Goal: Information Seeking & Learning: Learn about a topic

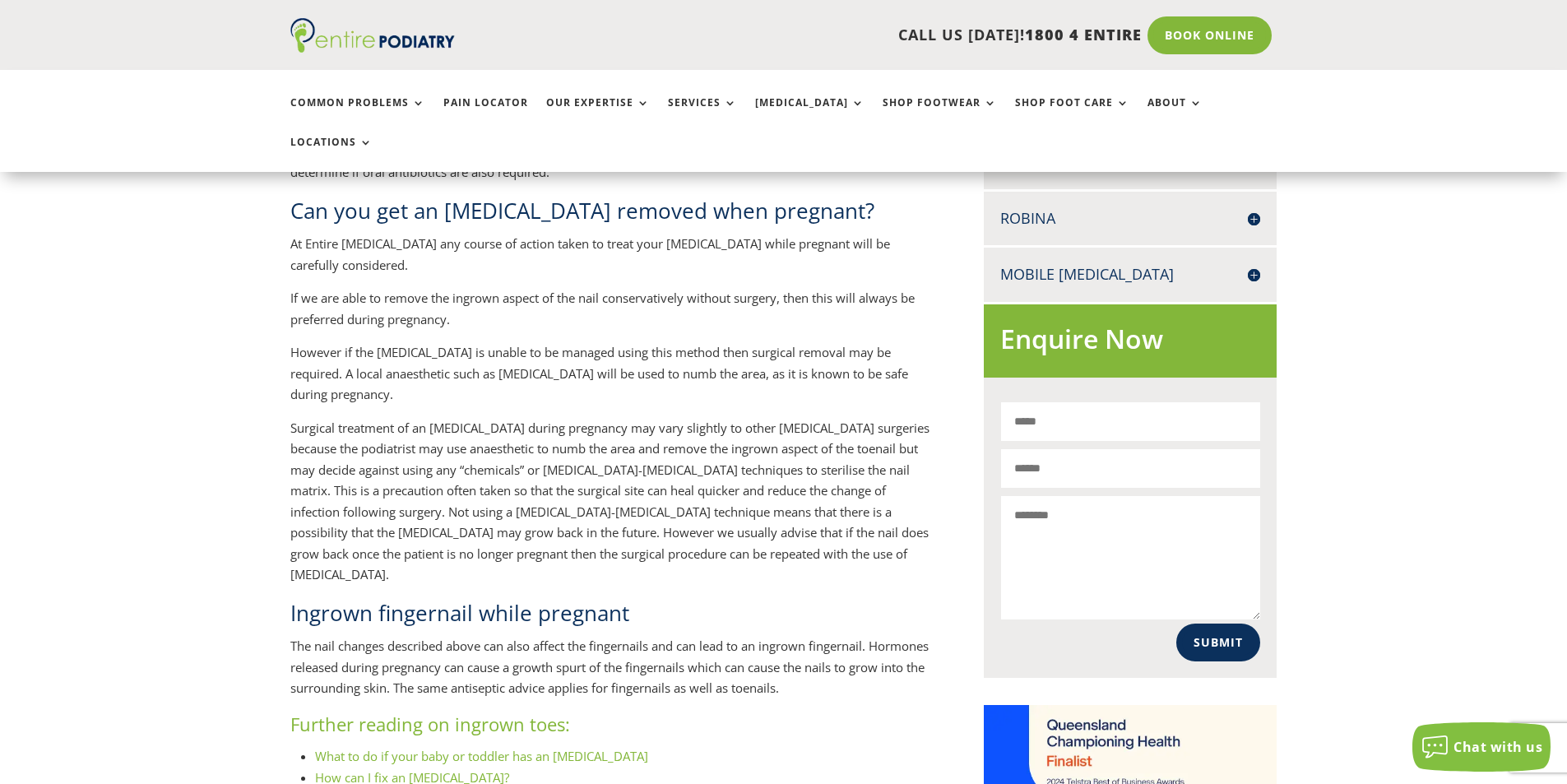
scroll to position [855, 0]
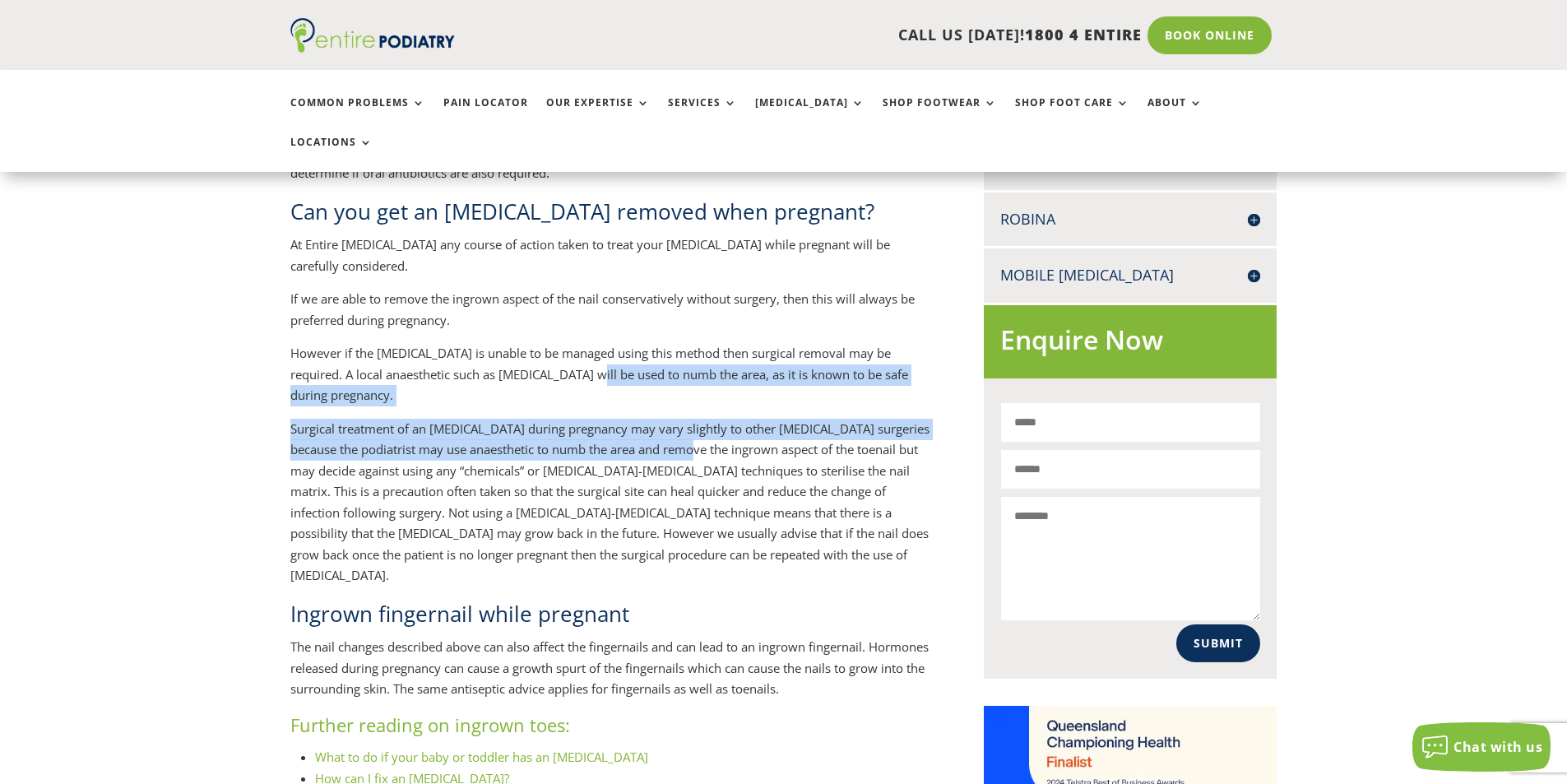
drag, startPoint x: 544, startPoint y: 357, endPoint x: 688, endPoint y: 401, distance: 150.6
click at [688, 401] on div "Ingrown toenails are an unwanted and tricky condition to deal with at the best …" at bounding box center [611, 313] width 640 height 1282
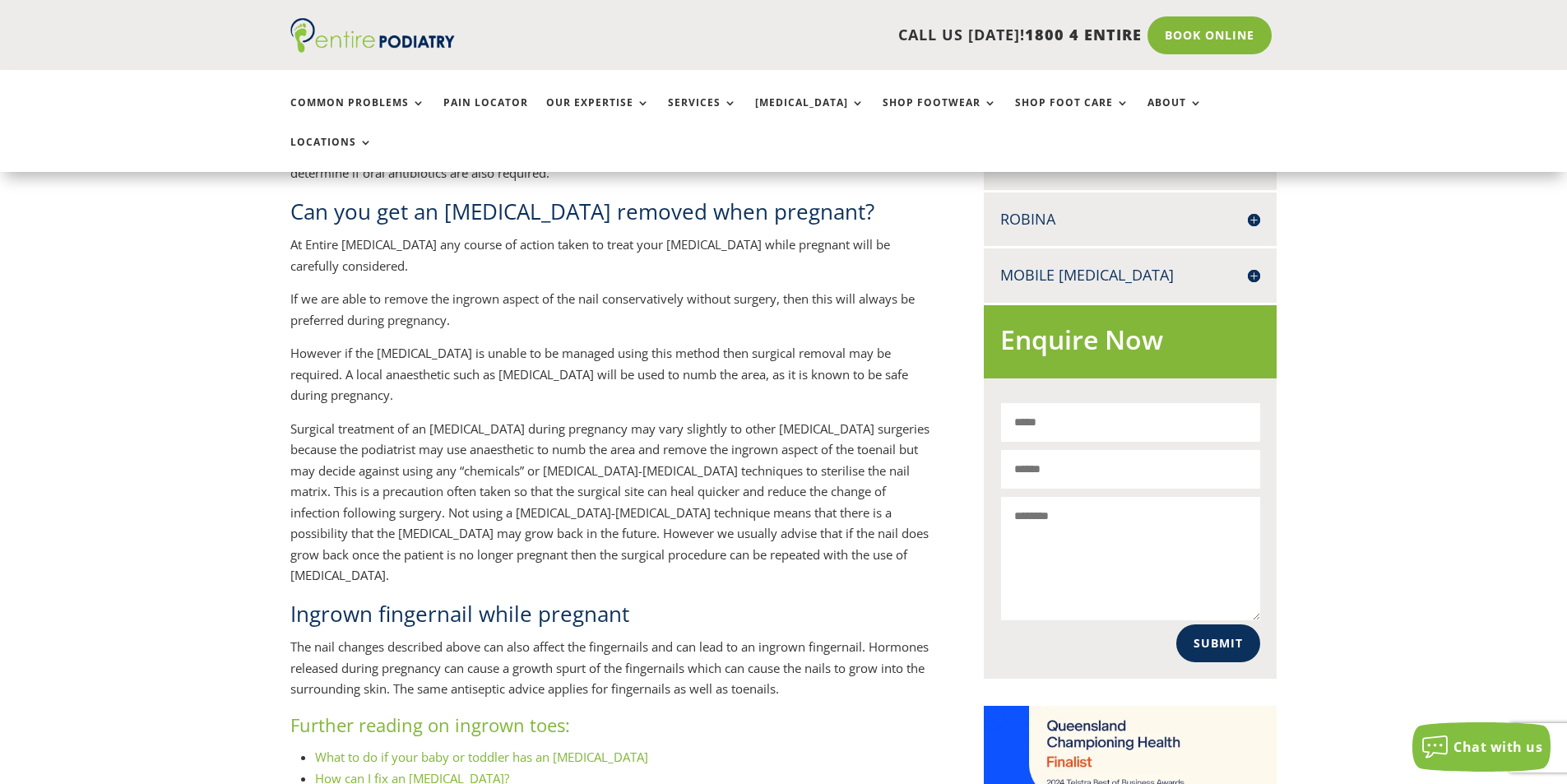
click at [690, 427] on p "Surgical treatment of an [MEDICAL_DATA] during pregnancy may vary slightly to o…" at bounding box center [611, 508] width 640 height 180
drag, startPoint x: 573, startPoint y: 406, endPoint x: 845, endPoint y: 417, distance: 272.2
click at [845, 418] on p "Surgical treatment of an [MEDICAL_DATA] during pregnancy may vary slightly to o…" at bounding box center [611, 508] width 640 height 180
click at [849, 426] on p "Surgical treatment of an [MEDICAL_DATA] during pregnancy may vary slightly to o…" at bounding box center [611, 508] width 640 height 180
drag, startPoint x: 496, startPoint y: 357, endPoint x: 712, endPoint y: 370, distance: 216.4
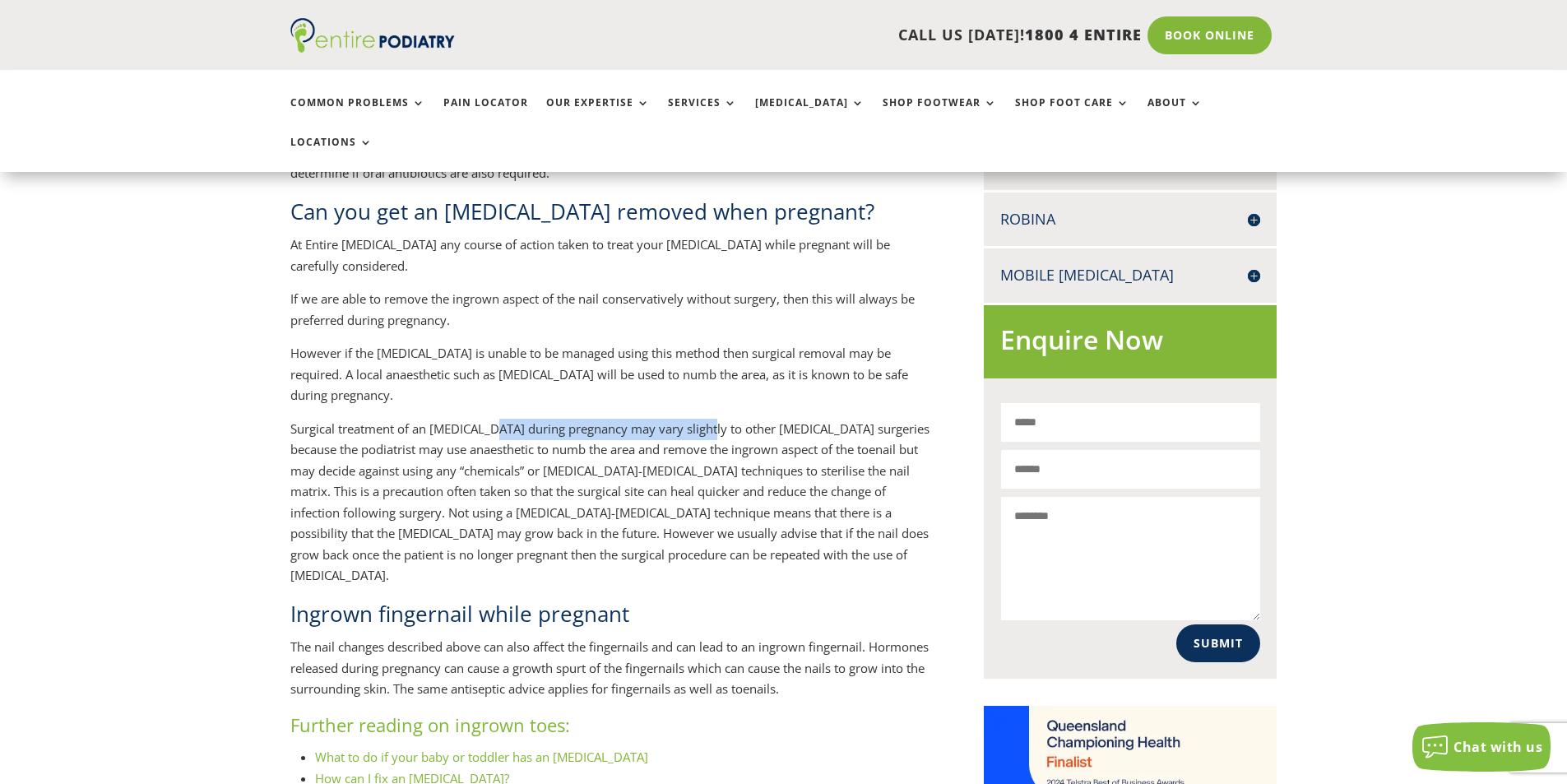
click at [712, 418] on p "Surgical treatment of an [MEDICAL_DATA] during pregnancy may vary slightly to o…" at bounding box center [611, 508] width 640 height 180
click at [718, 418] on p "Surgical treatment of an [MEDICAL_DATA] during pregnancy may vary slightly to o…" at bounding box center [611, 508] width 640 height 180
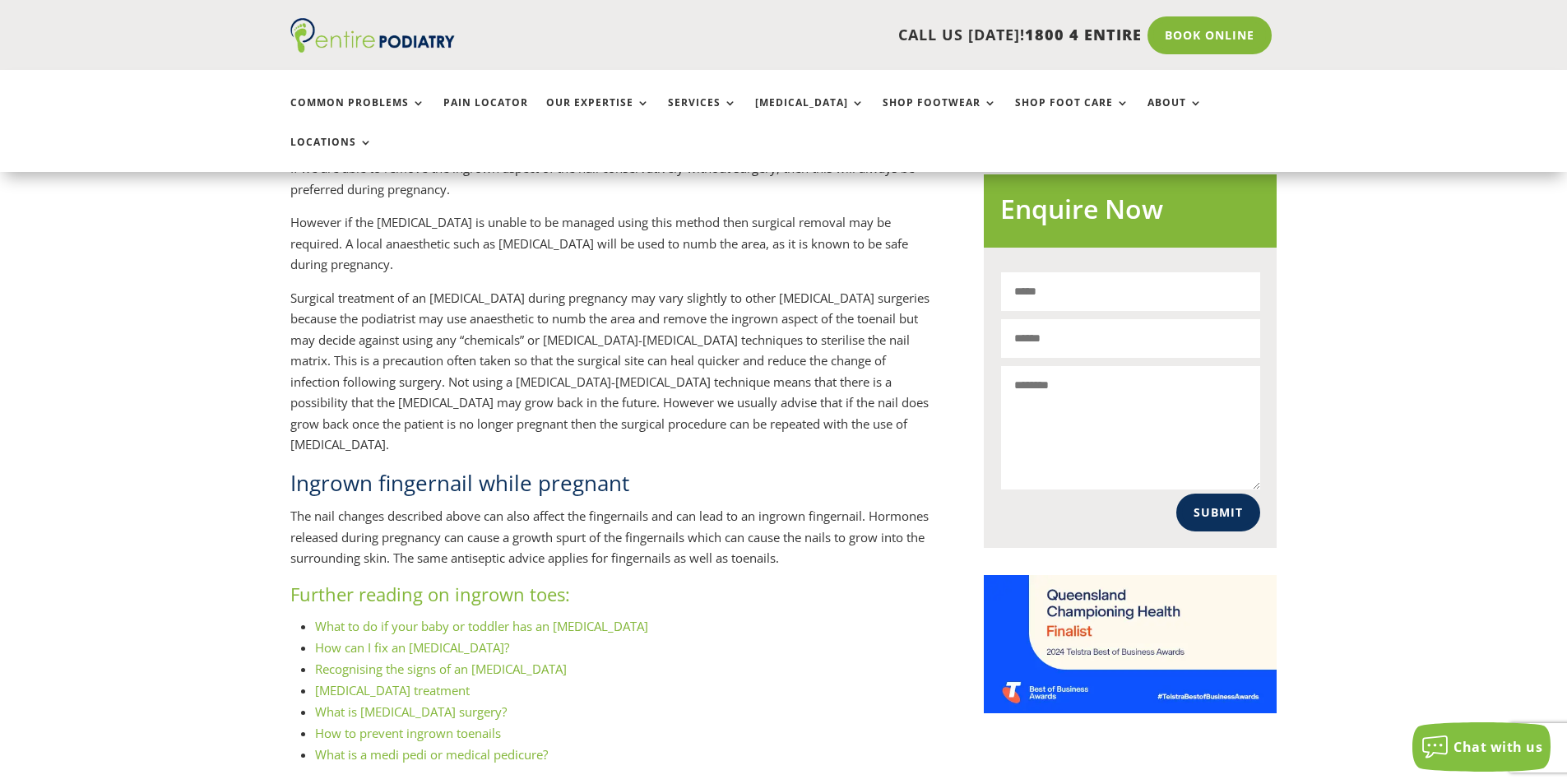
scroll to position [987, 0]
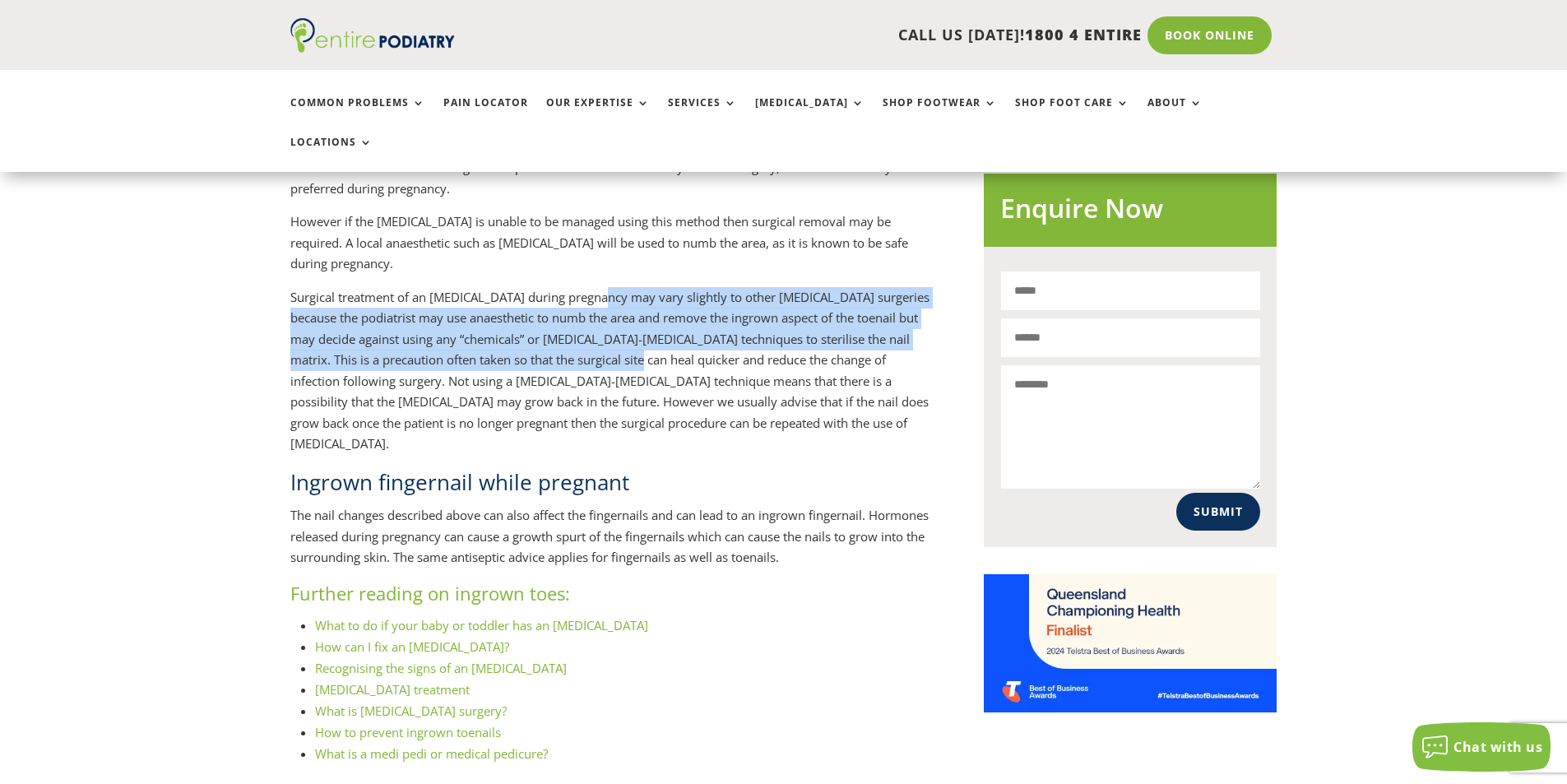
drag, startPoint x: 602, startPoint y: 242, endPoint x: 634, endPoint y: 299, distance: 65.4
click at [629, 295] on p "Surgical treatment of an [MEDICAL_DATA] during pregnancy may vary slightly to o…" at bounding box center [611, 377] width 640 height 180
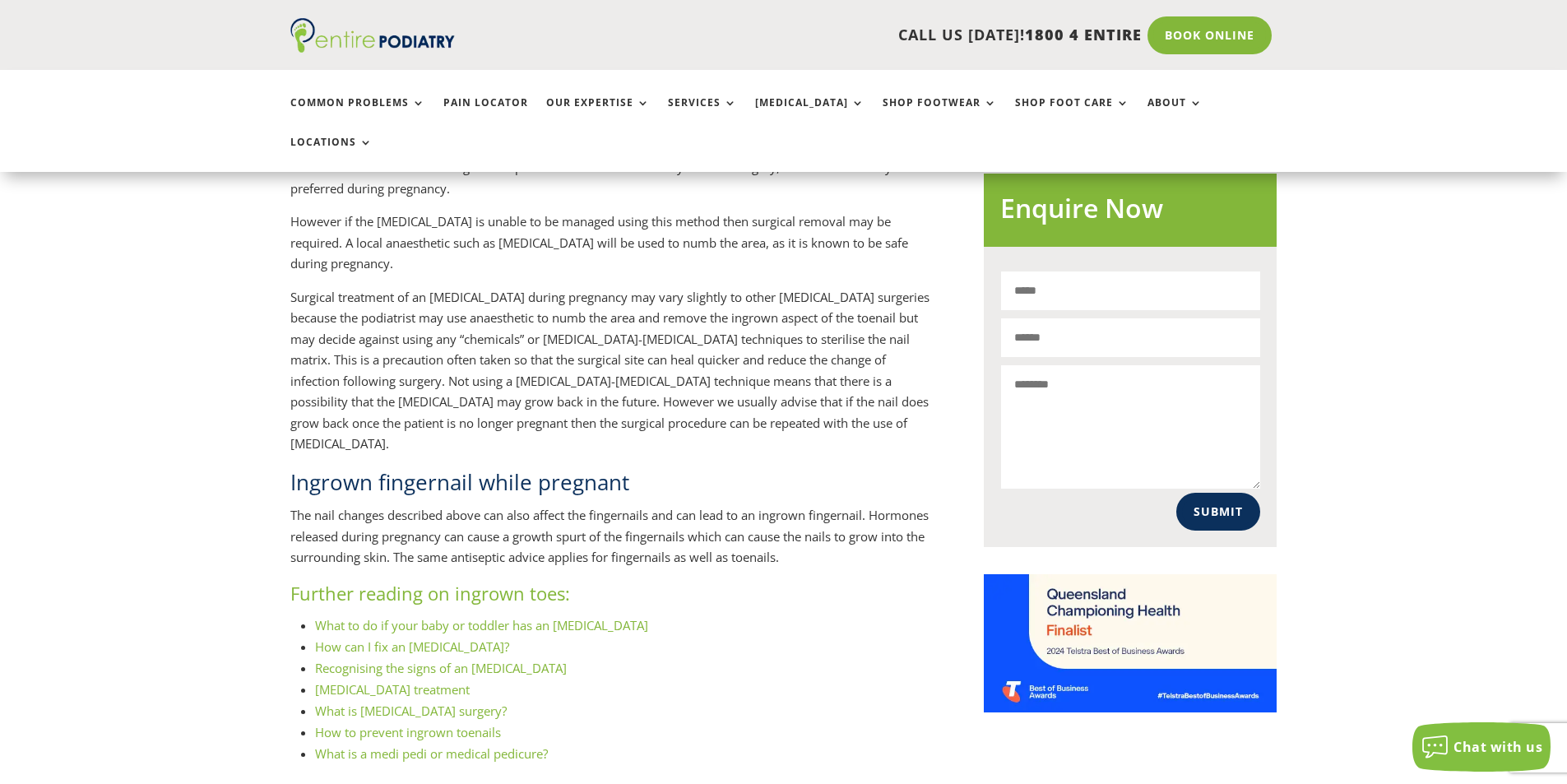
click at [642, 305] on p "Surgical treatment of an [MEDICAL_DATA] during pregnancy may vary slightly to o…" at bounding box center [611, 377] width 640 height 180
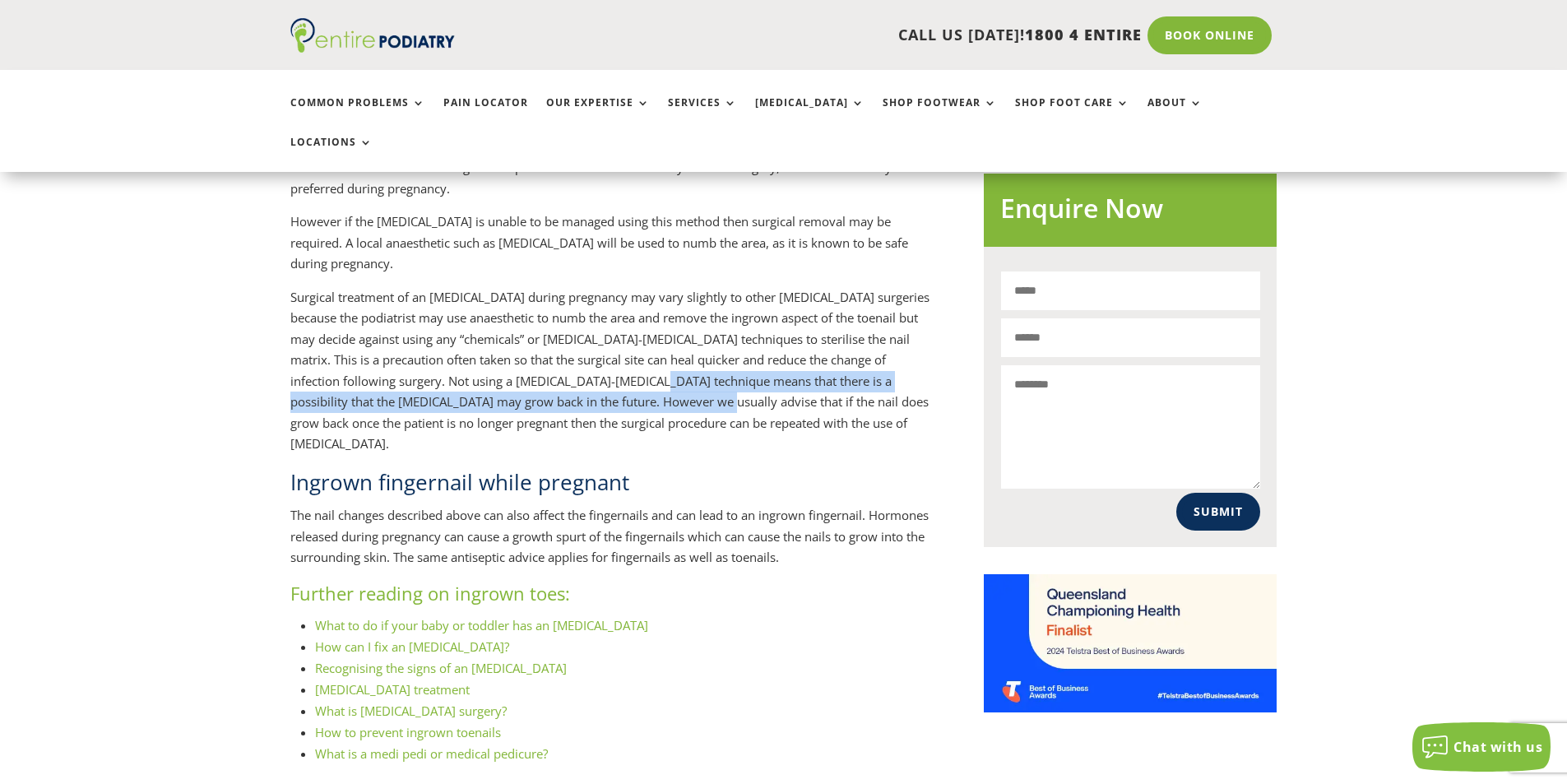
drag, startPoint x: 621, startPoint y: 319, endPoint x: 624, endPoint y: 342, distance: 23.2
click at [624, 342] on p "Surgical treatment of an [MEDICAL_DATA] during pregnancy may vary slightly to o…" at bounding box center [611, 377] width 640 height 180
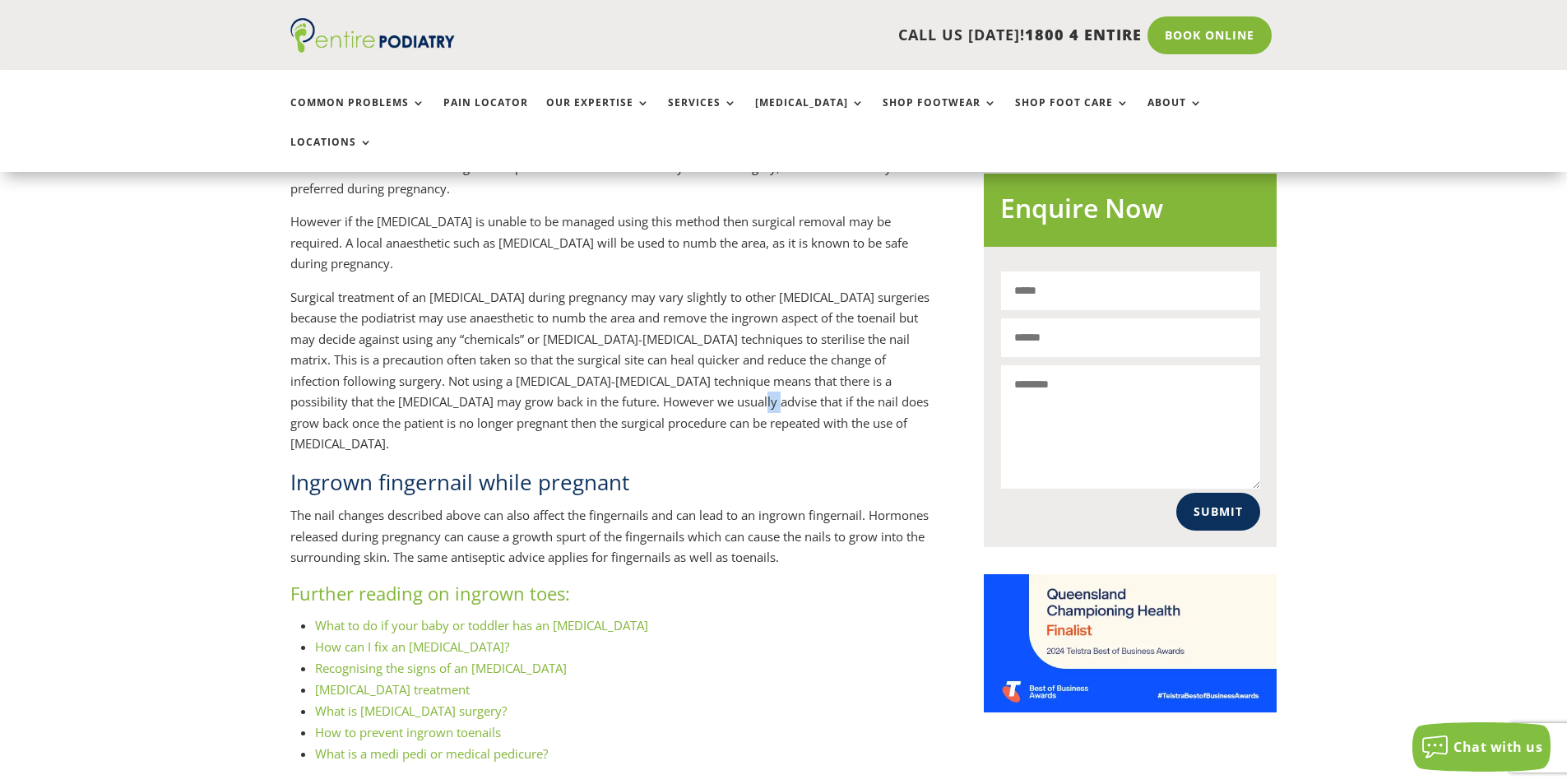
drag, startPoint x: 647, startPoint y: 346, endPoint x: 697, endPoint y: 357, distance: 51.2
click at [693, 357] on p "Surgical treatment of an [MEDICAL_DATA] during pregnancy may vary slightly to o…" at bounding box center [611, 377] width 640 height 180
click at [749, 372] on p "Surgical treatment of an [MEDICAL_DATA] during pregnancy may vary slightly to o…" at bounding box center [611, 377] width 640 height 180
click at [764, 371] on p "Surgical treatment of an [MEDICAL_DATA] during pregnancy may vary slightly to o…" at bounding box center [611, 377] width 640 height 180
